Goal: Find specific page/section: Find specific page/section

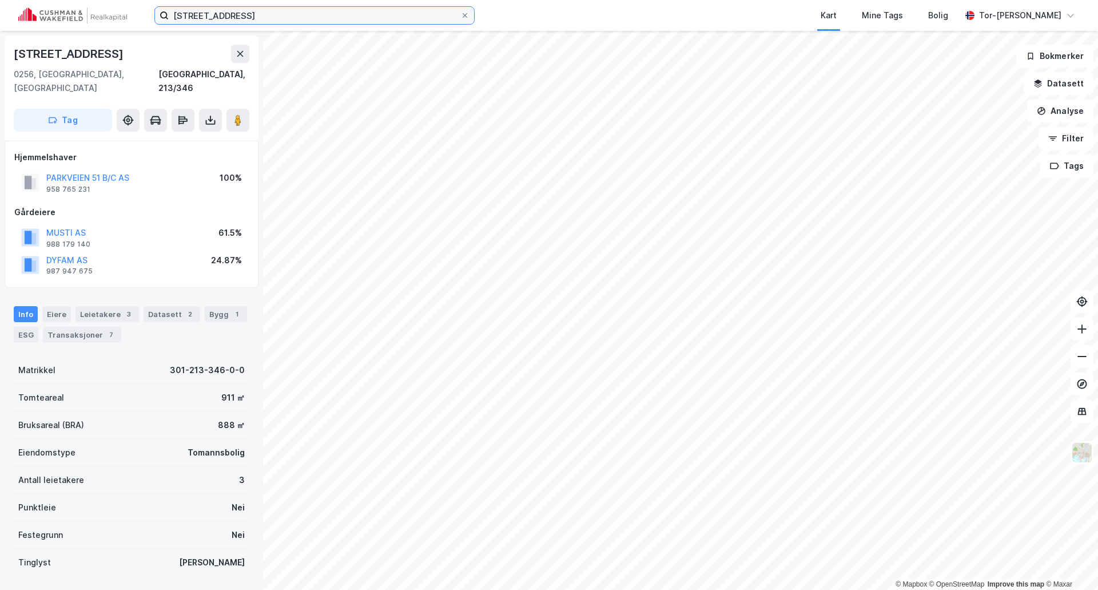
click at [200, 20] on input "[STREET_ADDRESS]" at bounding box center [315, 15] width 292 height 17
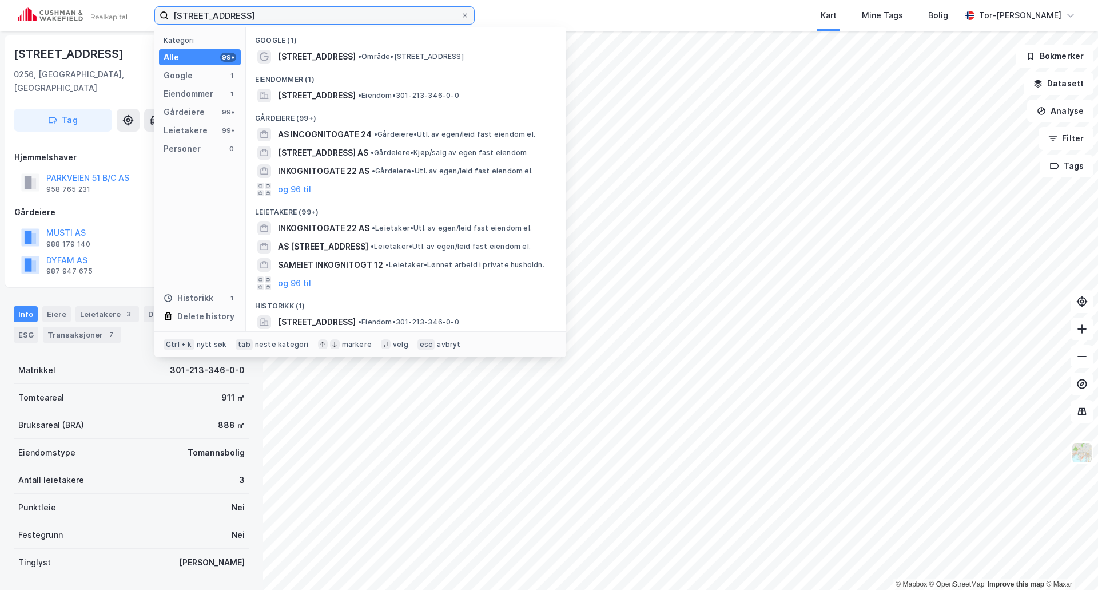
click at [200, 20] on input "[STREET_ADDRESS]" at bounding box center [315, 15] width 292 height 17
type input "[GEOGRAPHIC_DATA]"
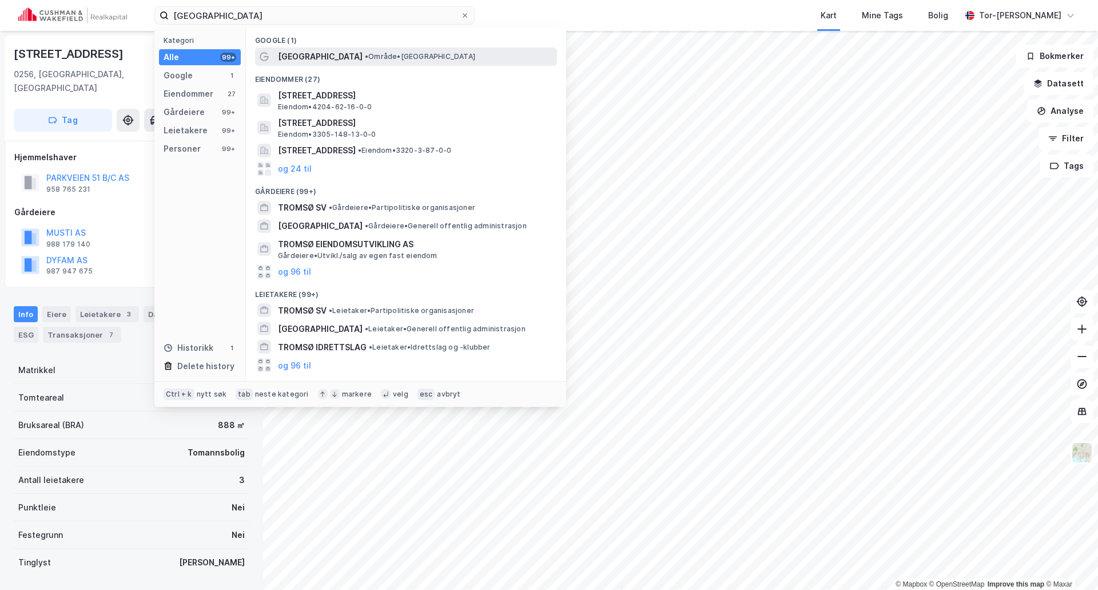
click at [365, 60] on span "• Område • [GEOGRAPHIC_DATA]" at bounding box center [420, 56] width 110 height 9
